Goal: Task Accomplishment & Management: Manage account settings

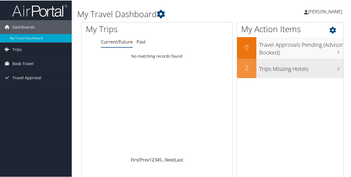
click at [272, 68] on h3 "Trips Missing Hotels" at bounding box center [301, 67] width 84 height 10
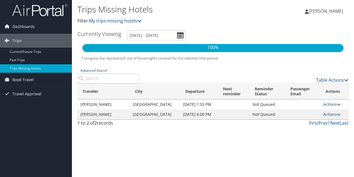
click at [336, 106] on icon at bounding box center [338, 104] width 4 height 4
click at [318, 125] on link "View Itinerary" at bounding box center [317, 123] width 38 height 9
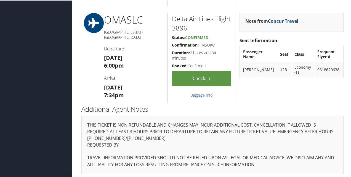
scroll to position [369, 0]
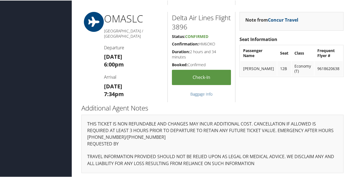
click at [254, 114] on div "THIS TICKET IS NON REFUNDABLE AND CHANGES MAY INCUR ADDITIONAL COST. CANCELLATI…" at bounding box center [212, 143] width 262 height 58
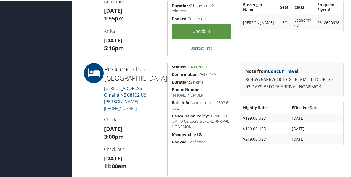
scroll to position [198, 0]
